Goal: Transaction & Acquisition: Purchase product/service

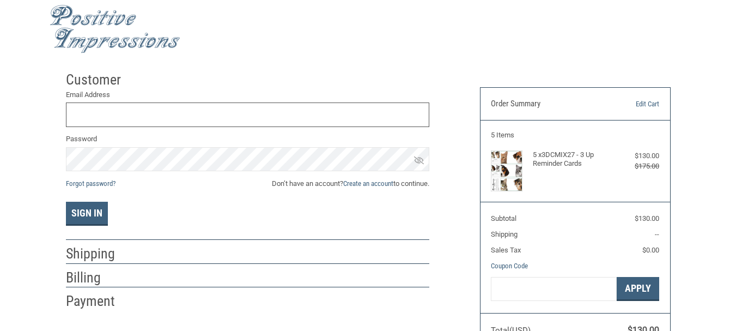
scroll to position [62, 0]
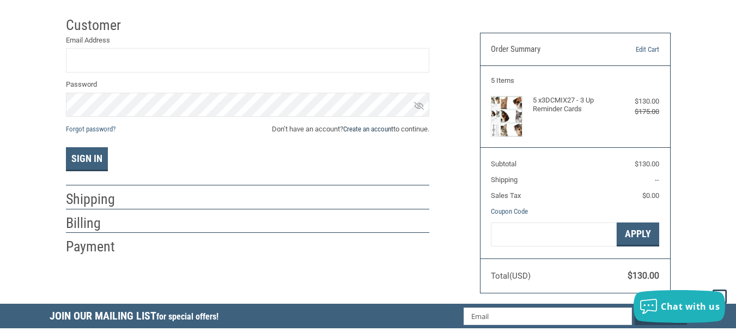
click at [367, 130] on link "Create an account" at bounding box center [368, 129] width 50 height 8
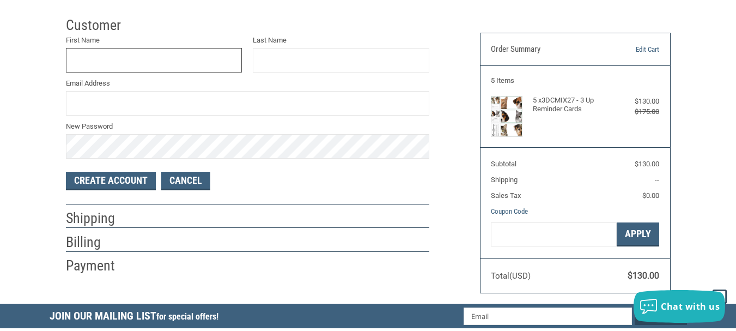
click at [203, 68] on input "First Name" at bounding box center [154, 60] width 176 height 25
type input "B"
type input "[PERSON_NAME]"
type input "[EMAIL_ADDRESS][DOMAIN_NAME]"
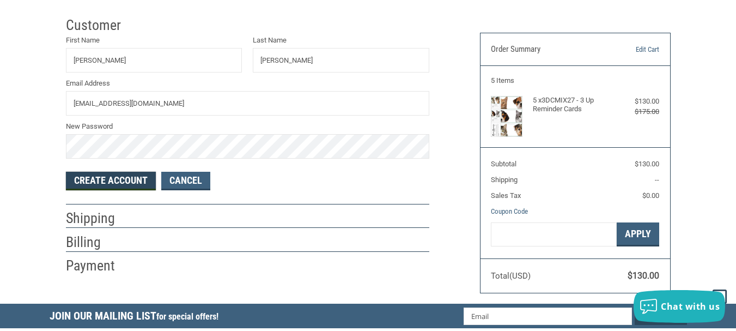
click at [126, 178] on button "Create Account" at bounding box center [111, 181] width 90 height 19
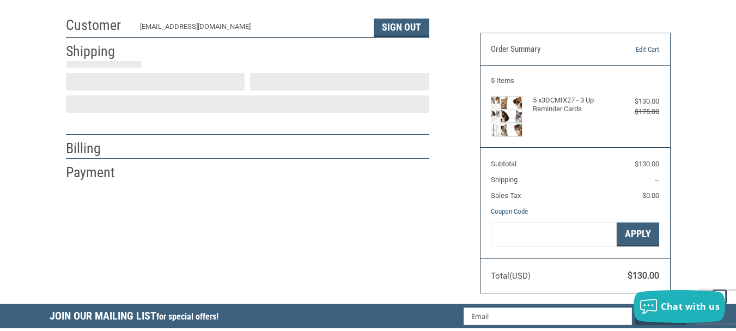
select select "US"
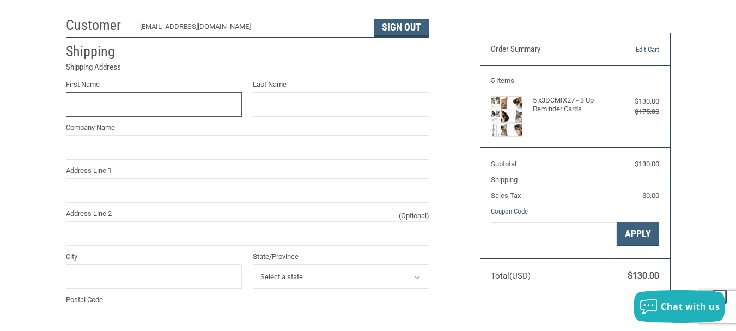
scroll to position [34, 0]
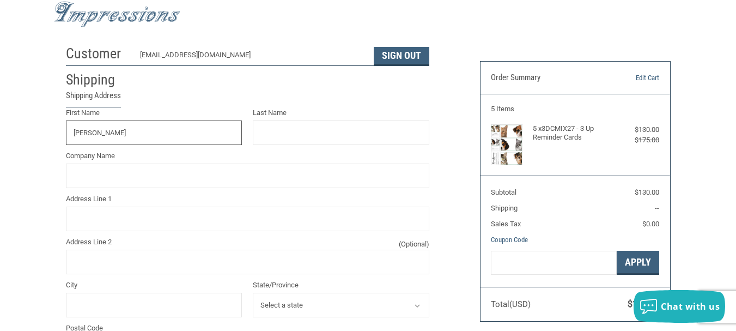
type input "[PERSON_NAME]"
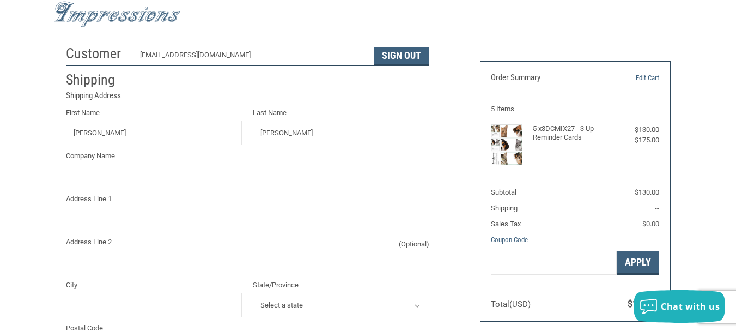
type input "[PERSON_NAME]"
type input "[STREET_ADDRESS]"
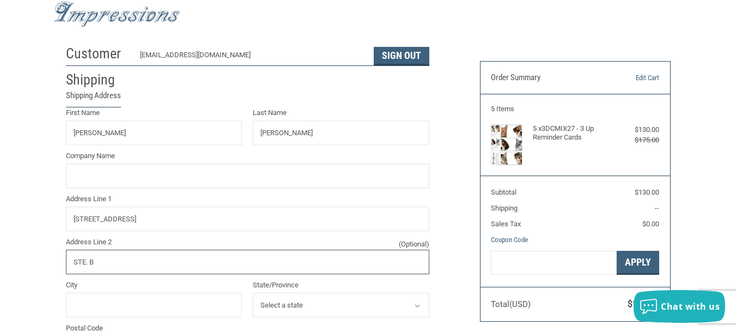
type input "STE. B"
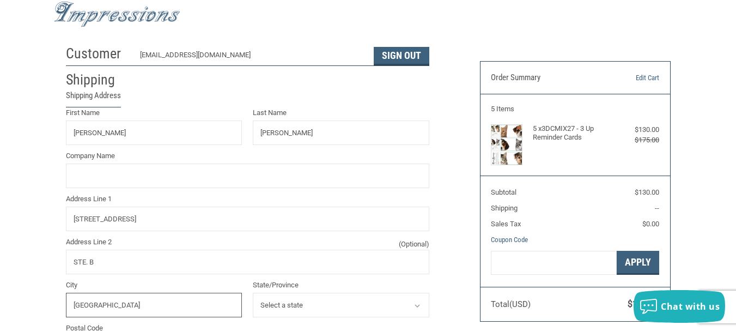
type input "[GEOGRAPHIC_DATA]"
select select "FL"
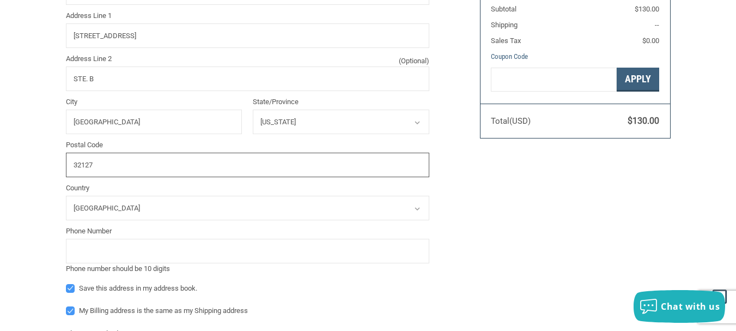
scroll to position [380, 0]
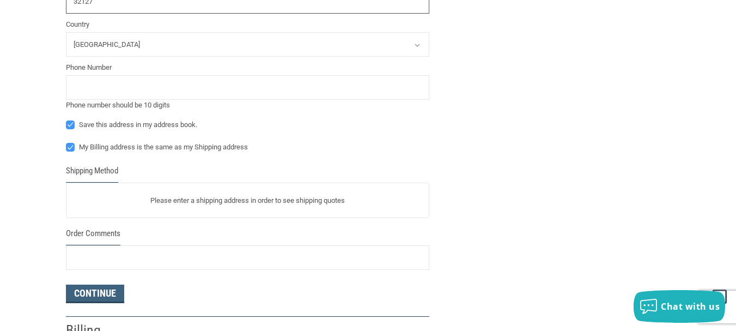
type input "32127"
click at [138, 90] on input "tel" at bounding box center [247, 87] width 363 height 25
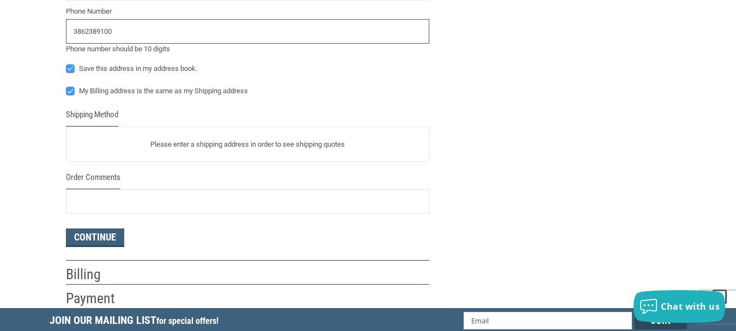
scroll to position [489, 0]
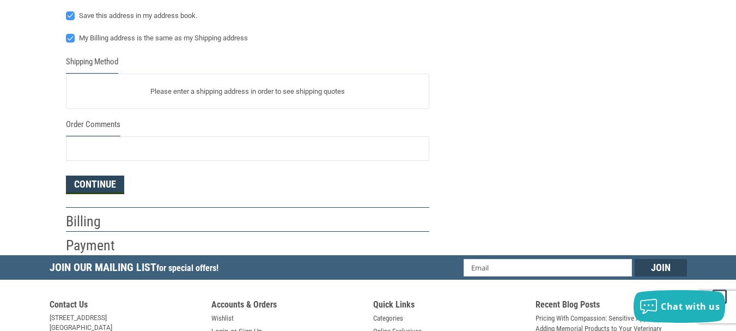
type input "3862389100"
click at [86, 182] on button "Continue" at bounding box center [95, 184] width 58 height 19
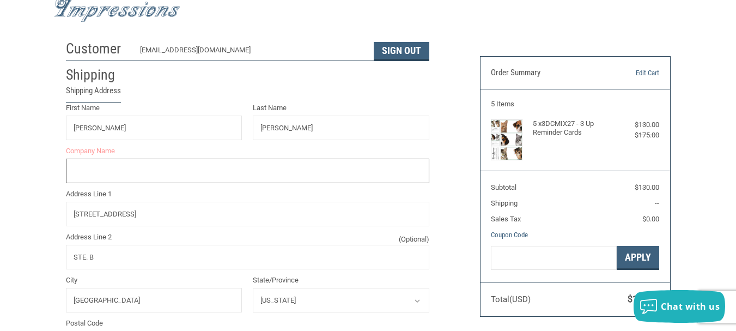
scroll to position [38, 0]
type input "[GEOGRAPHIC_DATA]"
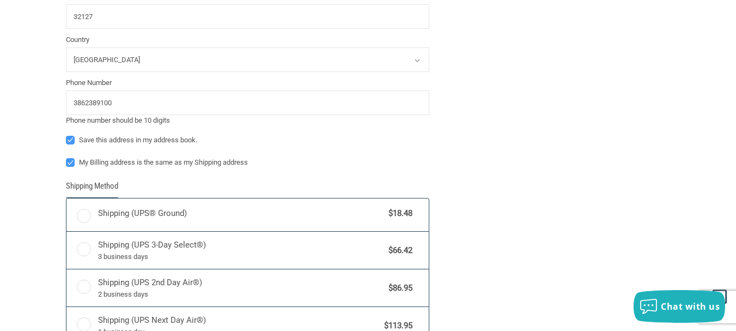
radio input "true"
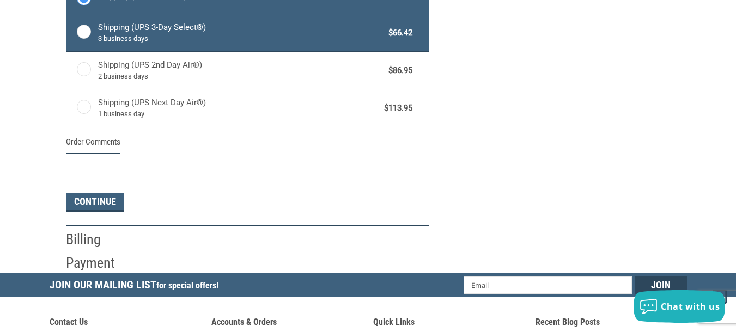
scroll to position [491, 0]
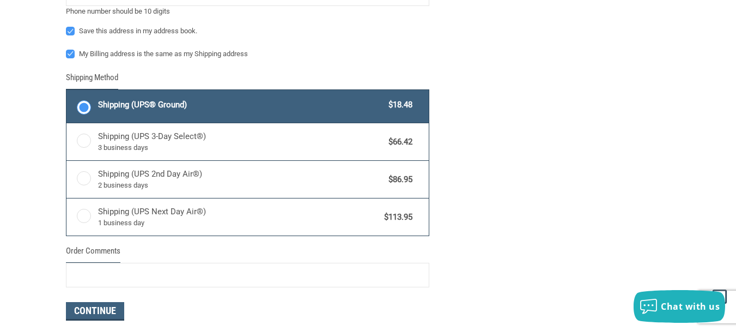
click at [81, 106] on label "Shipping (UPS® Ground) $18.48" at bounding box center [247, 106] width 362 height 33
click at [67, 92] on input "Shipping (UPS® Ground) $18.48" at bounding box center [66, 91] width 1 height 1
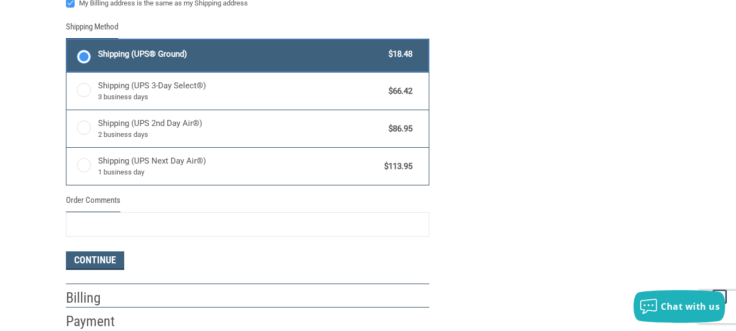
scroll to position [600, 0]
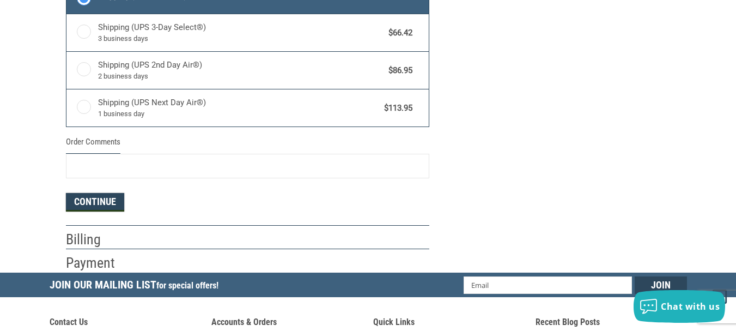
click at [93, 198] on button "Continue" at bounding box center [95, 202] width 58 height 19
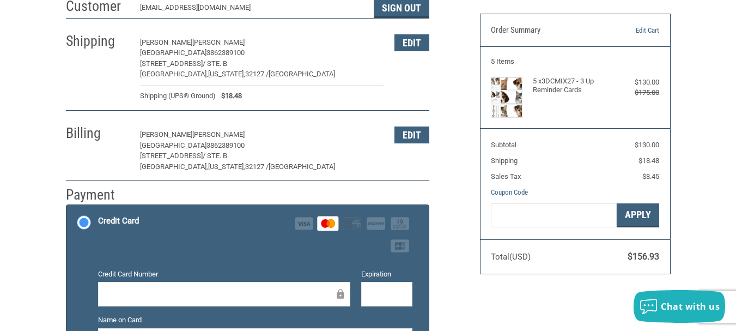
scroll to position [218, 0]
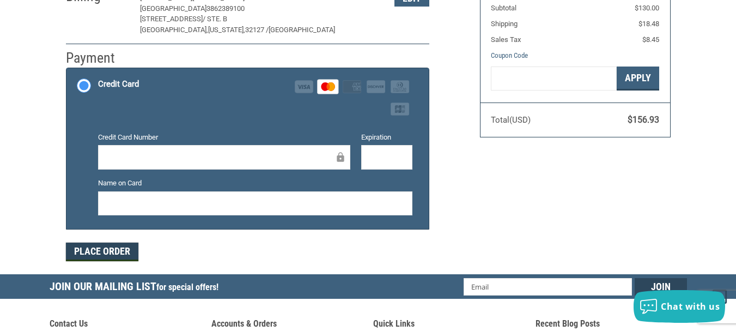
click at [102, 249] on button "Place Order" at bounding box center [102, 251] width 72 height 19
